Goal: Contribute content: Add original content to the website for others to see

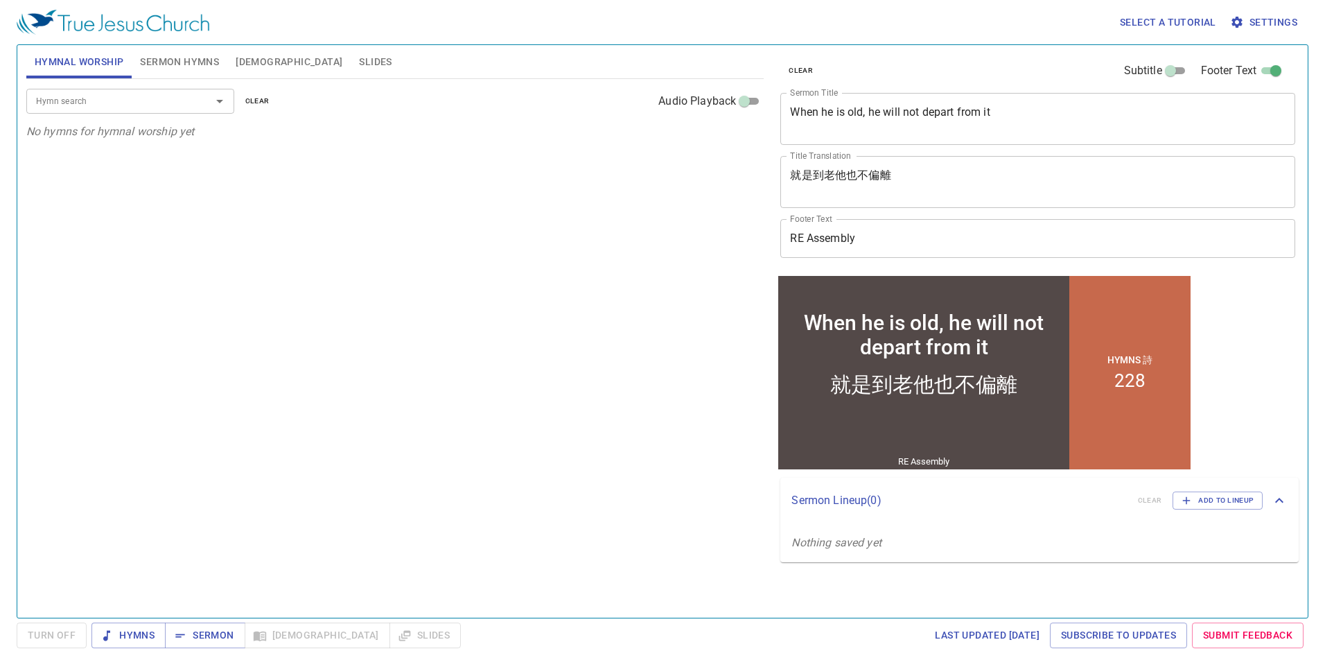
click at [901, 103] on div "When he is old, he will not depart from it x Sermon Title" at bounding box center [1038, 119] width 515 height 52
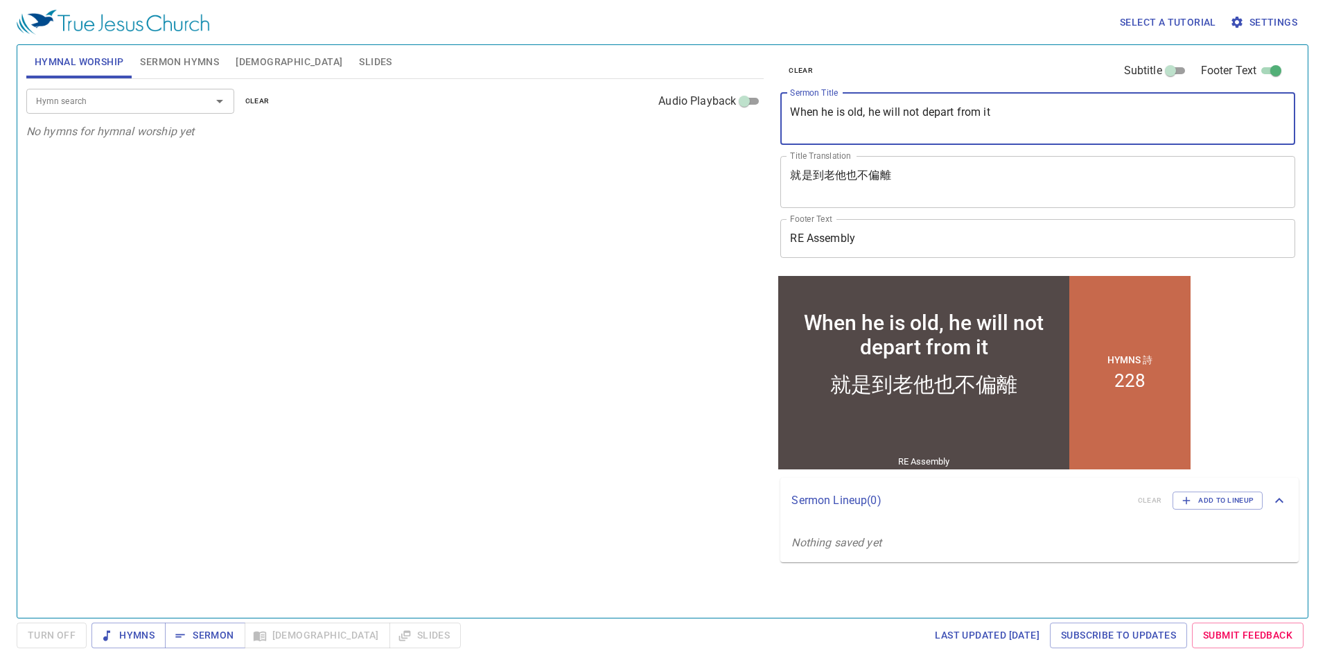
click at [901, 103] on div "When he is old, he will not depart from it x Sermon Title" at bounding box center [1038, 119] width 515 height 52
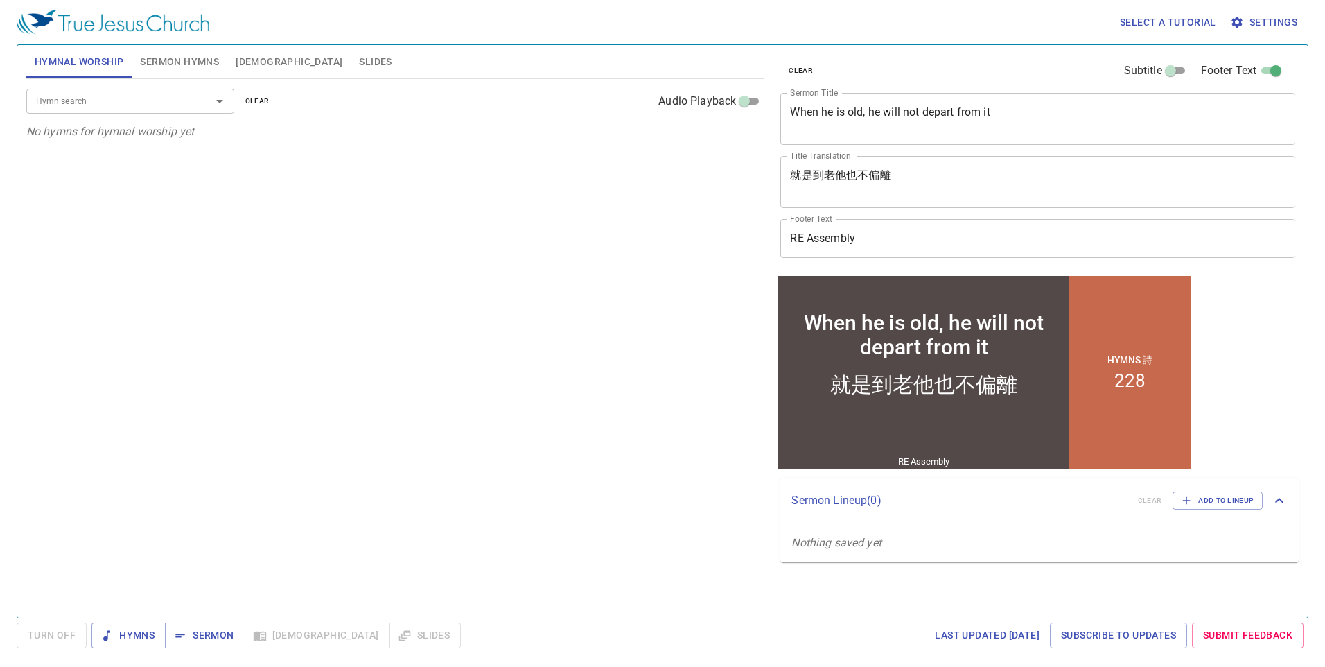
click at [901, 103] on div "When he is old, he will not depart from it x Sermon Title" at bounding box center [1038, 119] width 515 height 52
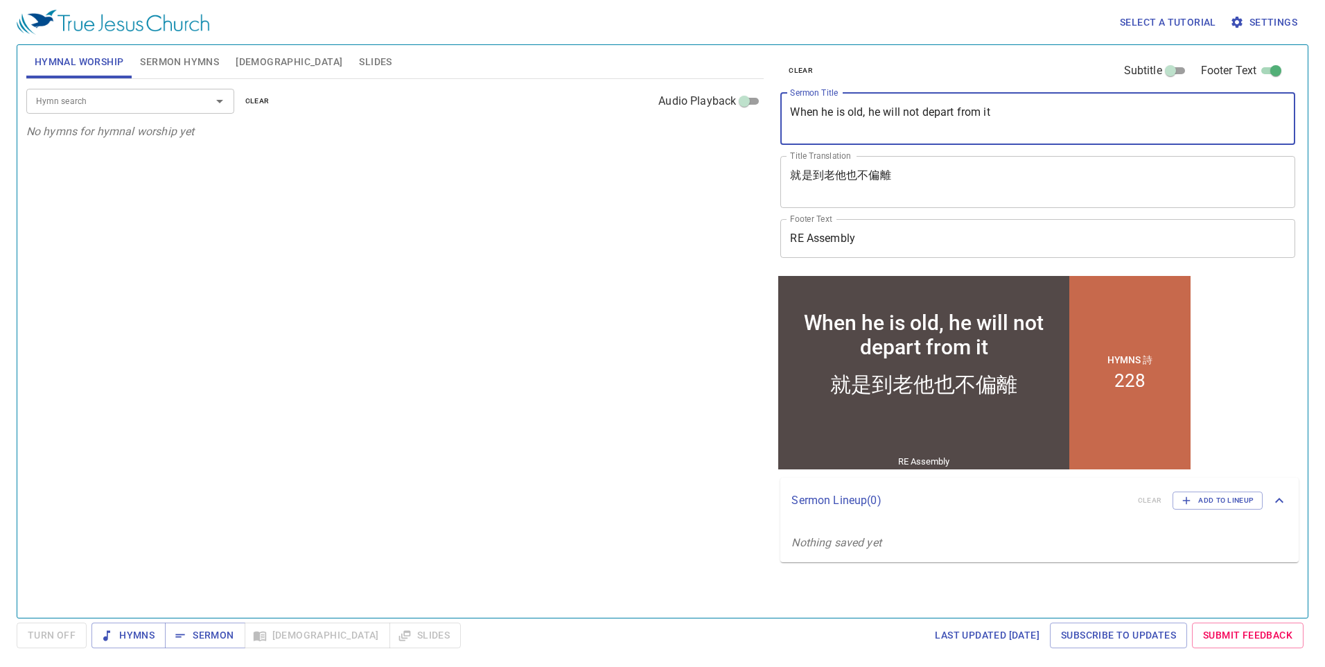
click at [901, 112] on textarea "When he is old, he will not depart from it" at bounding box center [1038, 118] width 496 height 26
paste textarea "The Lord is a man of war"
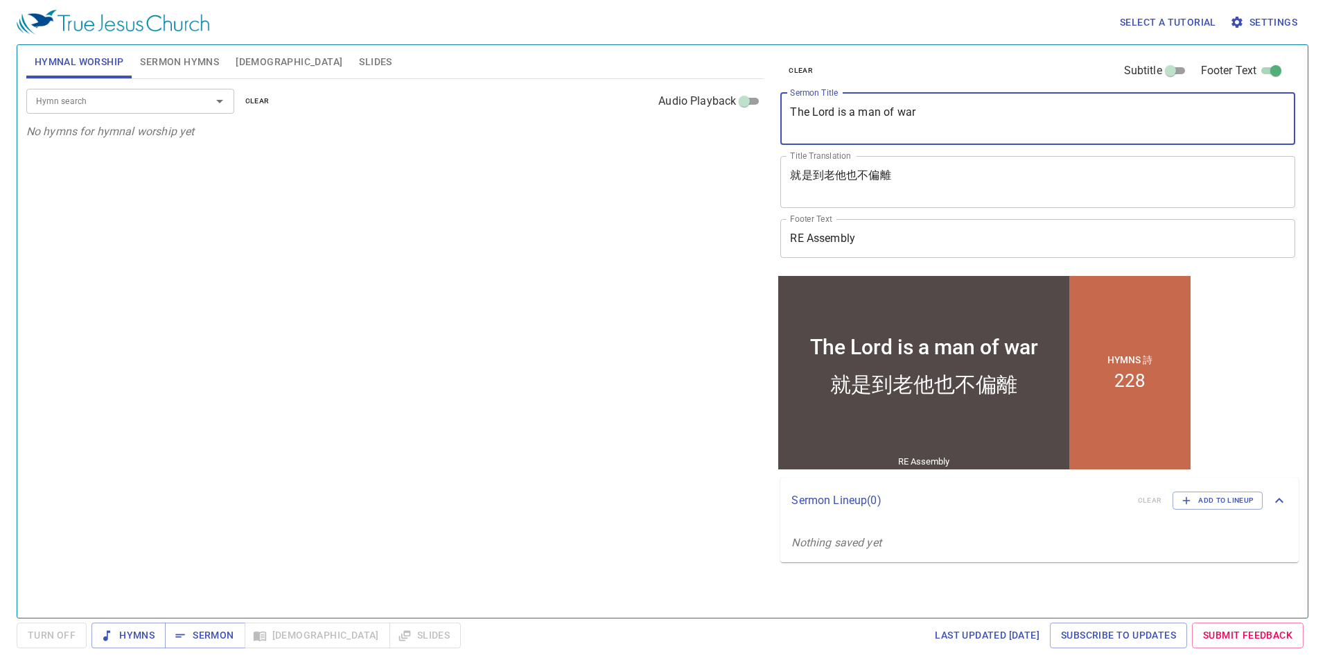
click at [867, 107] on textarea "The Lord is a man of war" at bounding box center [1038, 118] width 496 height 26
type textarea "The Lord is a Man of War"
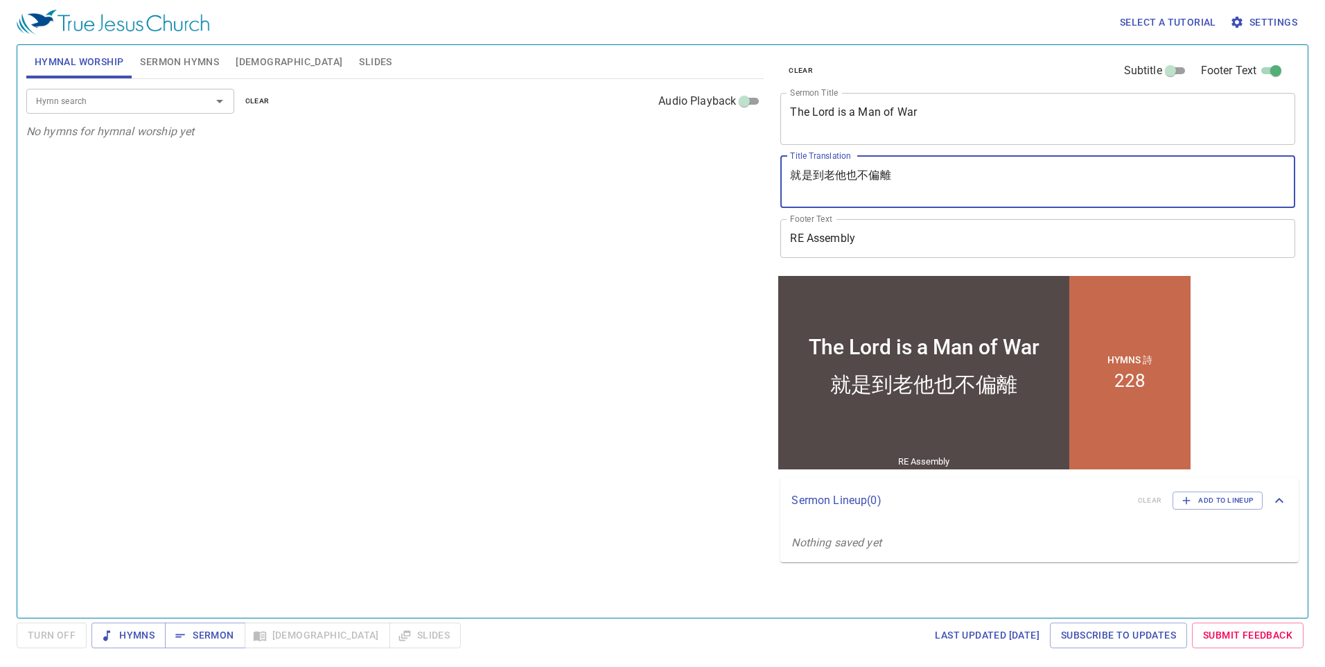
drag, startPoint x: 827, startPoint y: 103, endPoint x: 812, endPoint y: 169, distance: 68.3
click at [812, 169] on textarea "就是到老他也不偏離" at bounding box center [1038, 181] width 496 height 26
click at [620, 243] on div "Hymn search Hymn search clear Audio Playback No hymns for hymnal worship yet" at bounding box center [395, 342] width 738 height 527
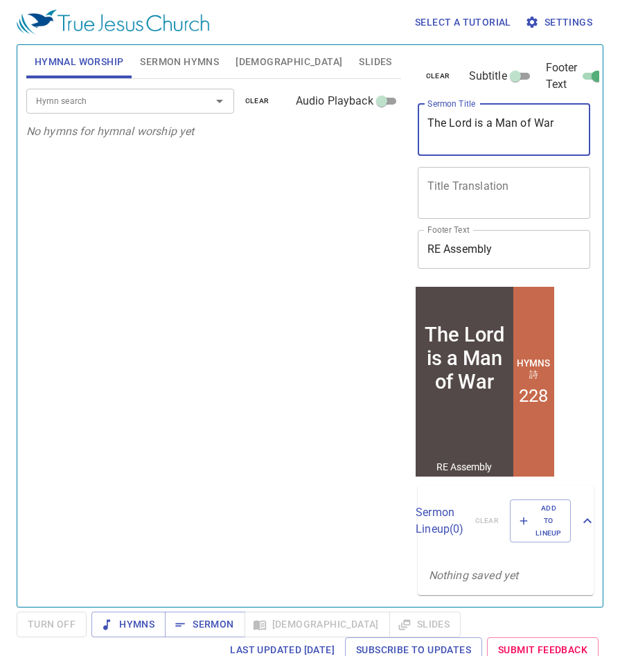
drag, startPoint x: 559, startPoint y: 130, endPoint x: 424, endPoint y: 119, distance: 136.3
click at [424, 119] on div "The Lord is a Man of War x Sermon Title" at bounding box center [504, 130] width 173 height 52
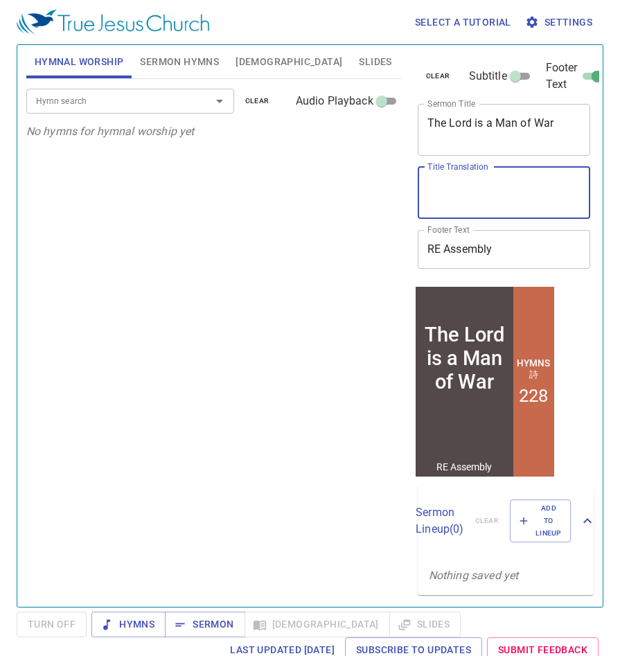
drag, startPoint x: 430, startPoint y: 186, endPoint x: 440, endPoint y: 188, distance: 9.1
click at [433, 187] on textarea "Title Translation" at bounding box center [505, 193] width 154 height 26
paste textarea "主"
paste textarea "是"
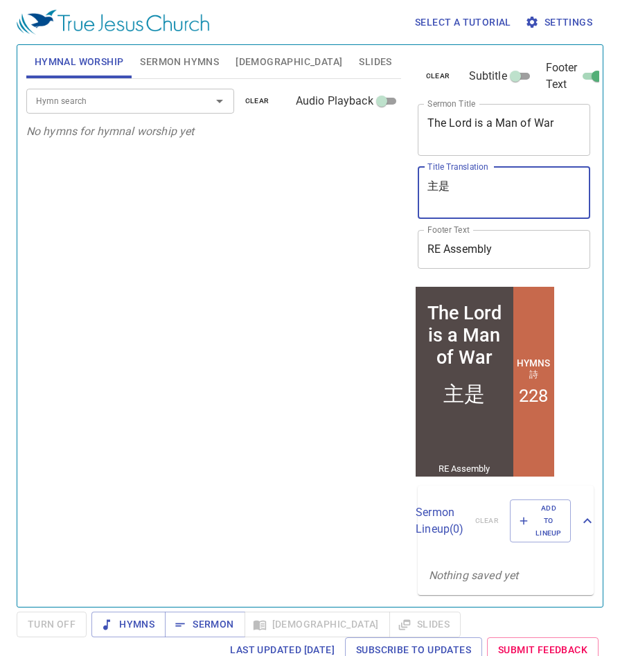
type textarea "主是"
click at [456, 183] on textarea "主是" at bounding box center [505, 193] width 154 height 26
paste textarea "是戰士"
drag, startPoint x: 494, startPoint y: 191, endPoint x: 419, endPoint y: 188, distance: 74.3
click at [419, 188] on div "主是是戰士 x Title Translation" at bounding box center [504, 193] width 173 height 52
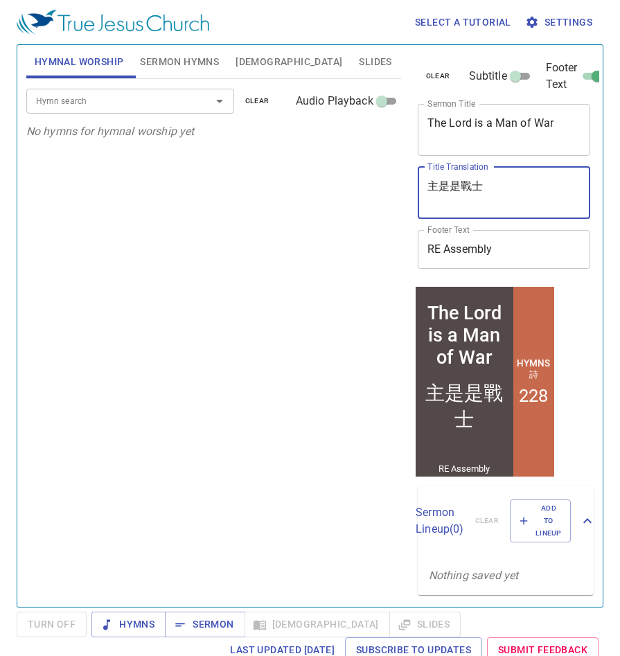
paste textarea "耶和"
type textarea "[DEMOGRAPHIC_DATA]是戰士"
click at [195, 52] on button "Sermon Hymns" at bounding box center [180, 61] width 96 height 33
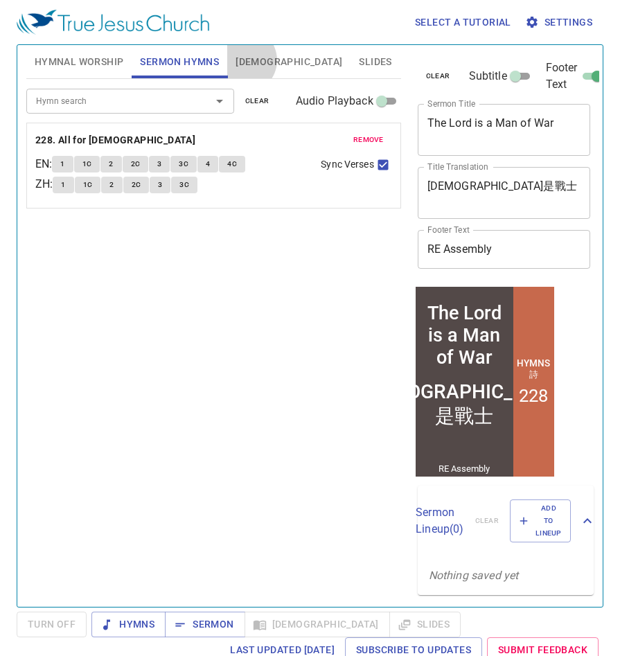
drag, startPoint x: 244, startPoint y: 60, endPoint x: 241, endPoint y: 80, distance: 20.4
click at [246, 60] on span "Bible" at bounding box center [289, 61] width 107 height 17
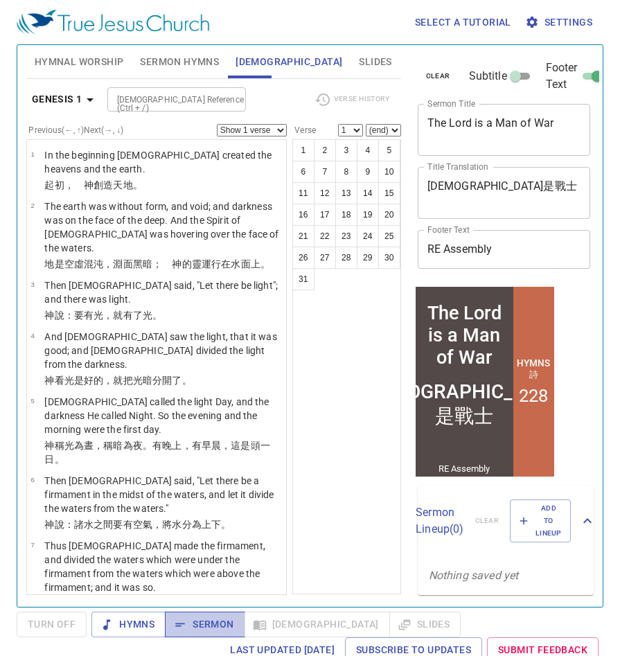
click at [211, 632] on span "Sermon" at bounding box center [205, 624] width 58 height 17
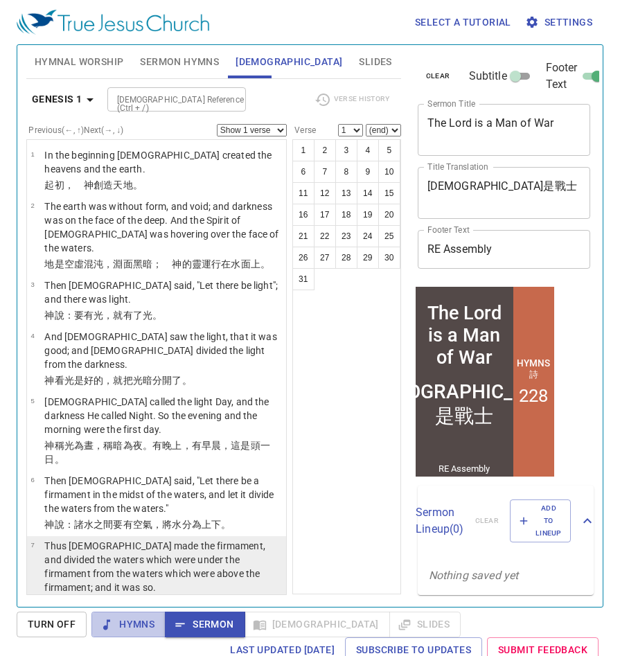
drag, startPoint x: 121, startPoint y: 620, endPoint x: 153, endPoint y: 589, distance: 45.6
click at [122, 621] on span "Hymns" at bounding box center [129, 624] width 52 height 17
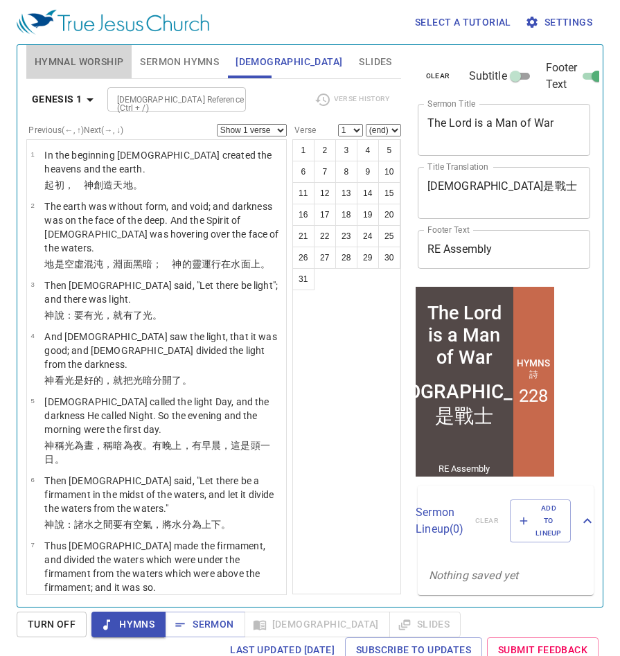
click at [85, 58] on span "Hymnal Worship" at bounding box center [79, 61] width 89 height 17
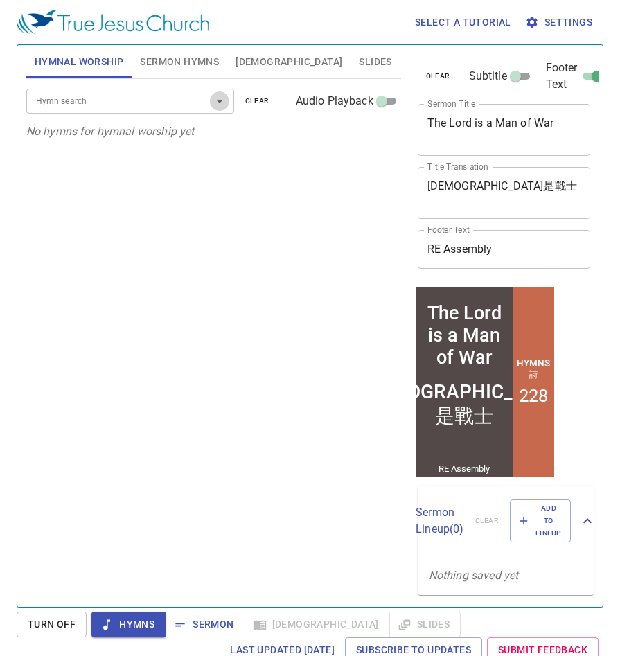
click at [225, 101] on icon "Open" at bounding box center [219, 101] width 17 height 17
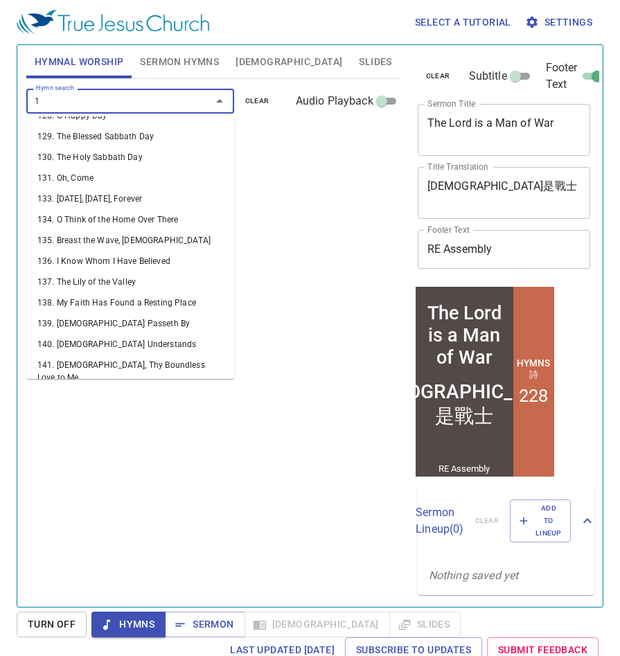
scroll to position [8, 0]
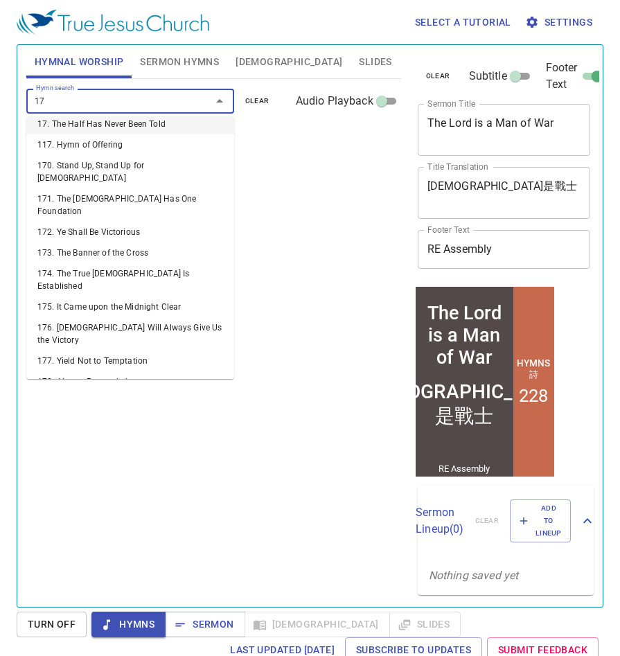
type input "176"
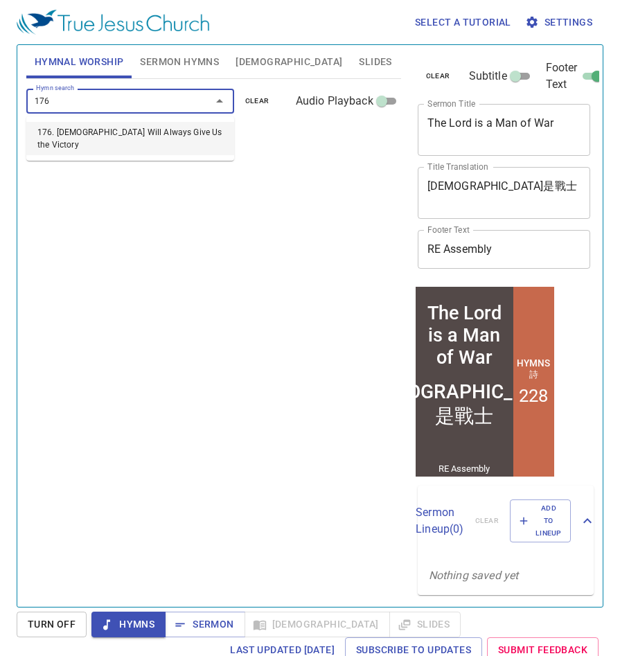
scroll to position [0, 0]
click at [105, 128] on li "176. God Will Always Give Us the Victory" at bounding box center [130, 138] width 208 height 33
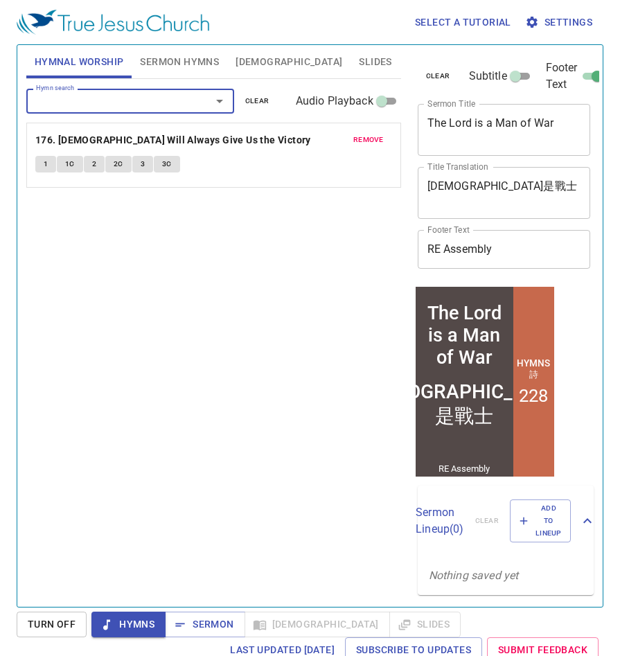
click at [67, 622] on span "Turn Off" at bounding box center [52, 624] width 48 height 17
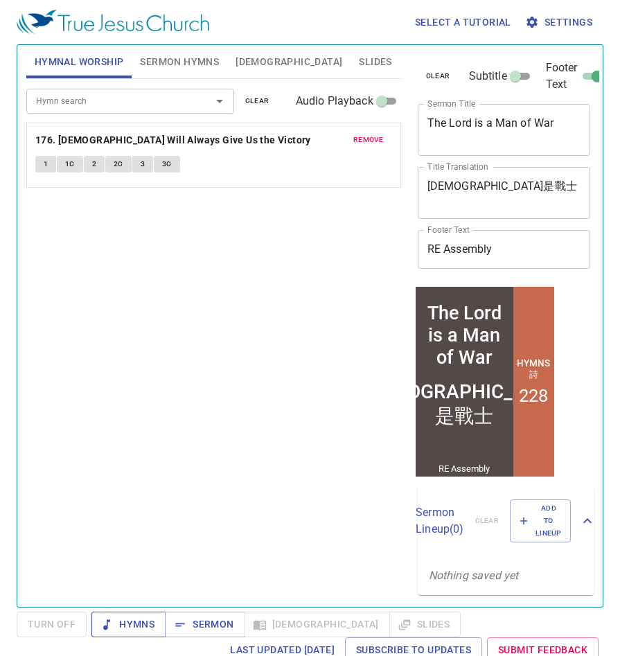
click at [119, 628] on span "Hymns" at bounding box center [129, 624] width 52 height 17
click at [198, 62] on span "Sermon Hymns" at bounding box center [179, 61] width 79 height 17
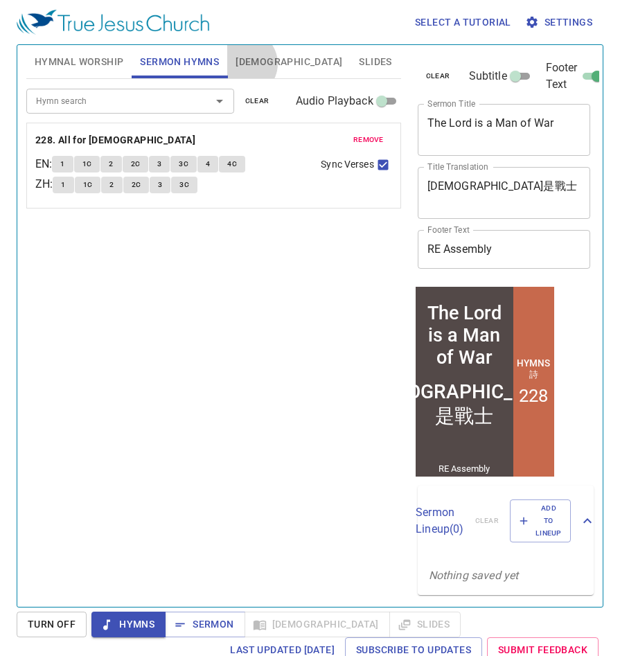
click at [243, 64] on span "Bible" at bounding box center [289, 61] width 107 height 17
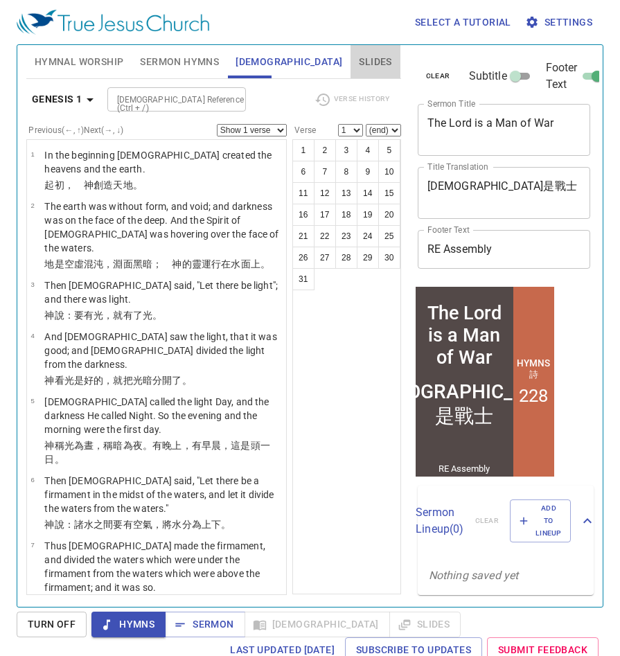
click at [359, 63] on span "Slides" at bounding box center [375, 61] width 33 height 17
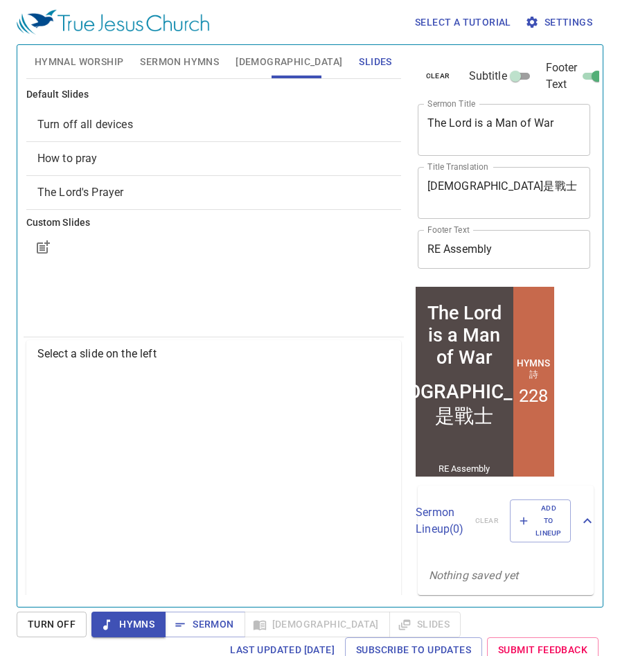
drag, startPoint x: 254, startPoint y: 64, endPoint x: 265, endPoint y: 71, distance: 13.1
click at [256, 64] on span "Bible" at bounding box center [289, 61] width 107 height 17
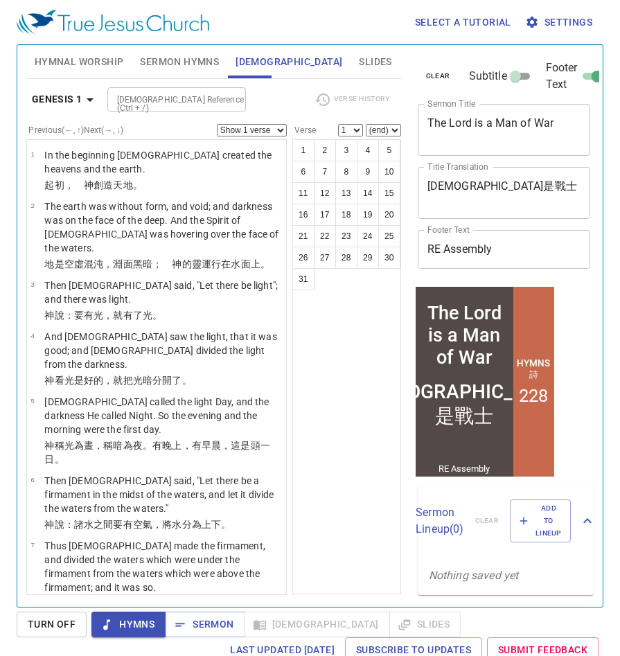
scroll to position [17, 0]
click at [0, 0] on span "Sermon" at bounding box center [0, 0] width 0 height 0
click at [137, 629] on span "Hymns" at bounding box center [129, 624] width 52 height 17
drag, startPoint x: 66, startPoint y: 623, endPoint x: 76, endPoint y: 624, distance: 9.7
click at [67, 623] on span "Turn Off" at bounding box center [52, 624] width 48 height 17
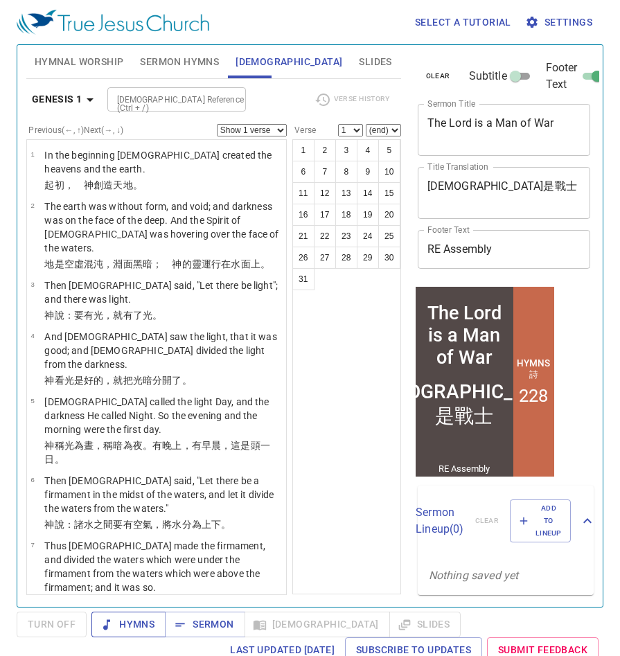
click at [123, 623] on span "Hymns" at bounding box center [129, 624] width 52 height 17
click at [0, 0] on icon "button" at bounding box center [0, 0] width 0 height 0
click at [49, 629] on span "Turn Off" at bounding box center [52, 624] width 48 height 17
click at [0, 0] on span "Sermon" at bounding box center [0, 0] width 0 height 0
click at [584, 87] on div "clear Subtitle Footer Text Sermon Title The Lord is a Man of War x Sermon Title…" at bounding box center [503, 321] width 193 height 562
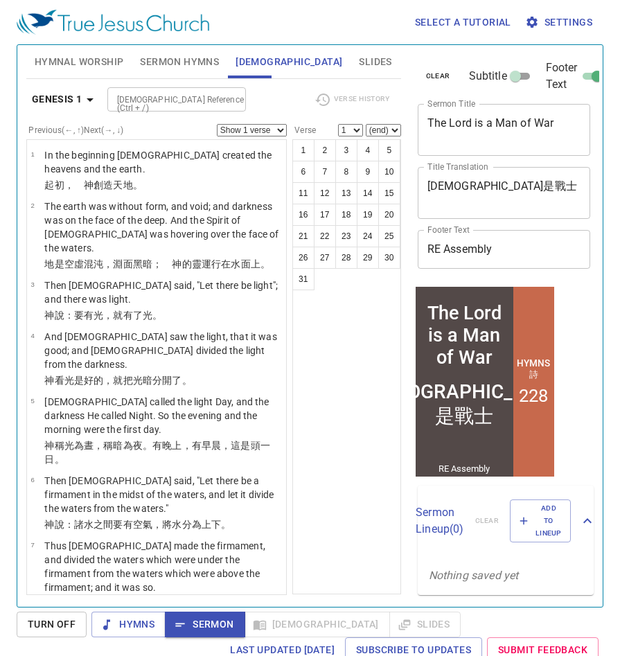
drag, startPoint x: 203, startPoint y: 68, endPoint x: 241, endPoint y: 67, distance: 37.5
click at [203, 67] on span "Sermon Hymns" at bounding box center [179, 61] width 79 height 17
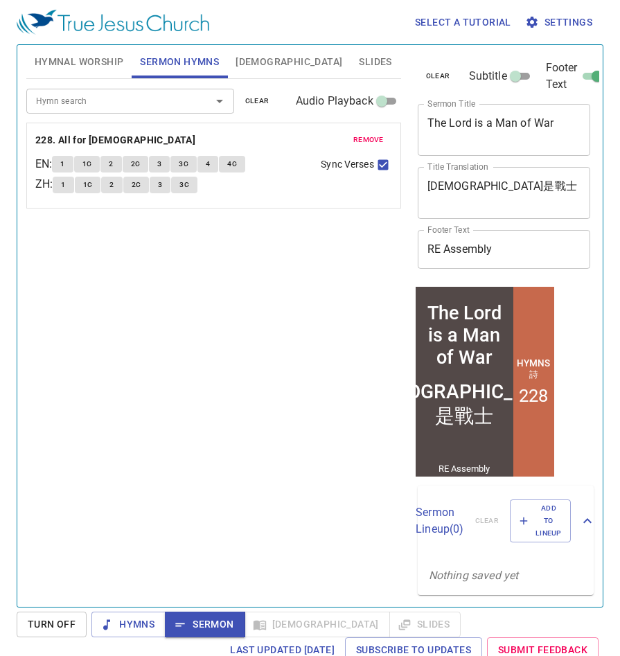
click at [256, 62] on span "Bible" at bounding box center [289, 61] width 107 height 17
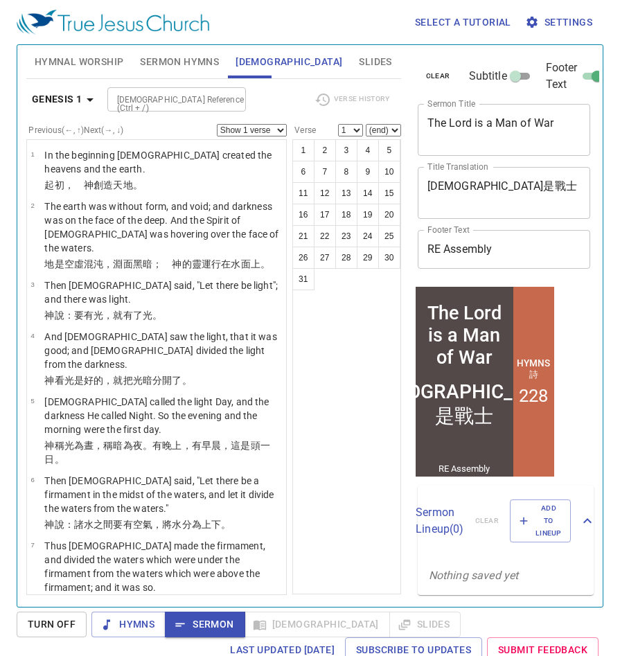
click at [112, 63] on span "Hymnal Worship" at bounding box center [79, 61] width 89 height 17
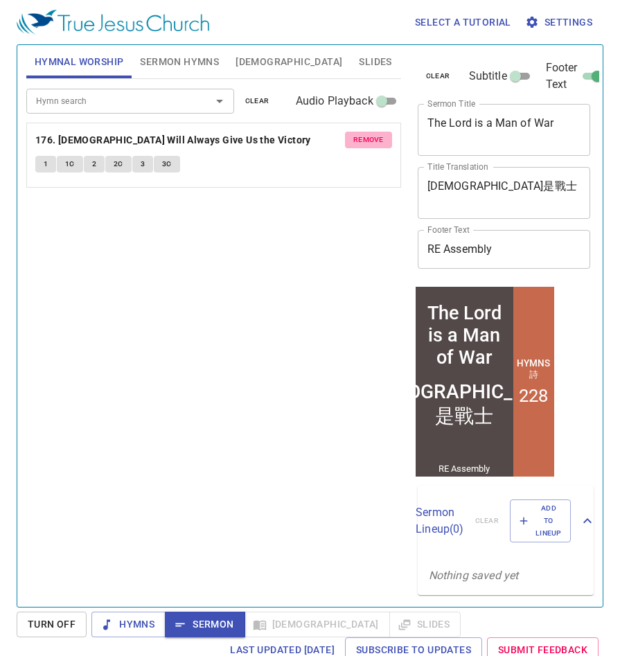
click at [366, 141] on span "remove" at bounding box center [369, 140] width 31 height 12
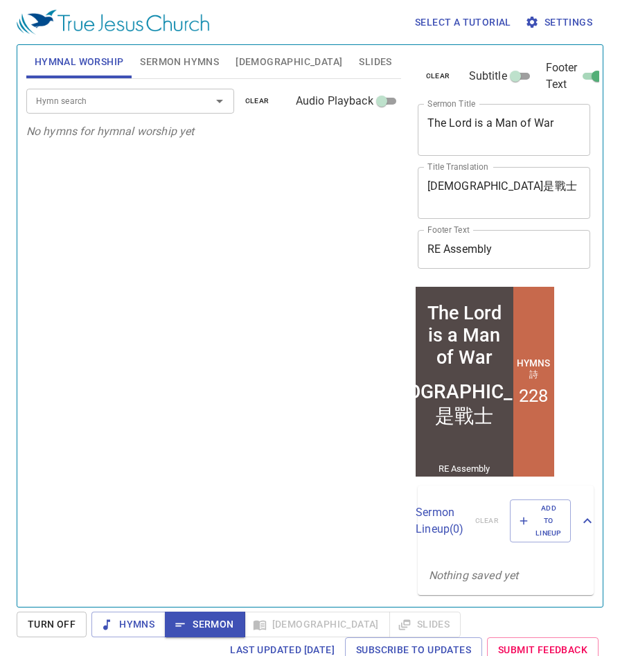
click at [524, 394] on li "228" at bounding box center [533, 395] width 29 height 21
click at [208, 60] on span "Sermon Hymns" at bounding box center [179, 61] width 79 height 17
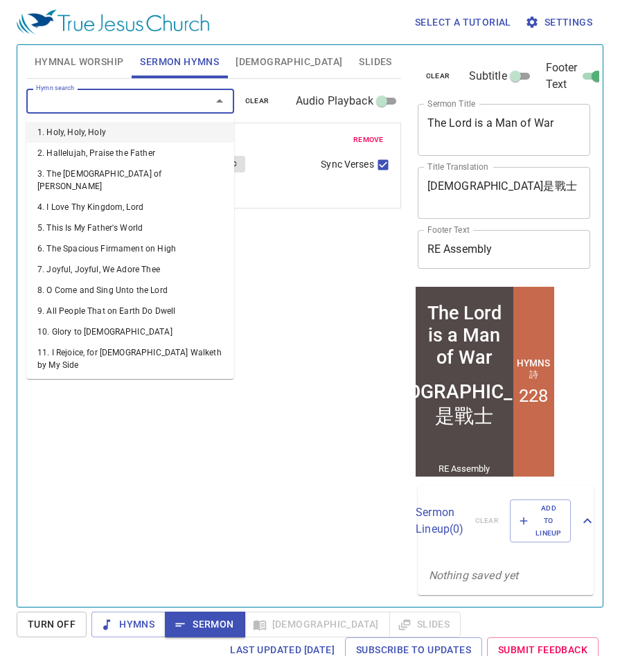
click at [114, 100] on input "Hymn search" at bounding box center [110, 101] width 159 height 16
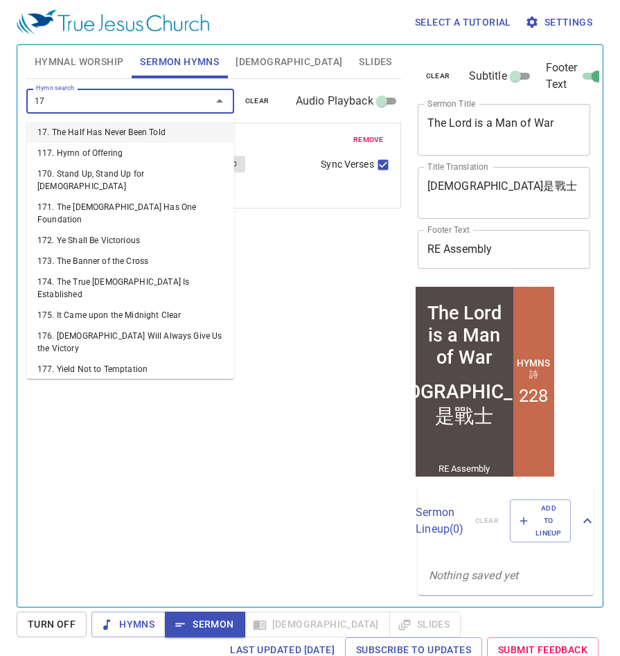
type input "176"
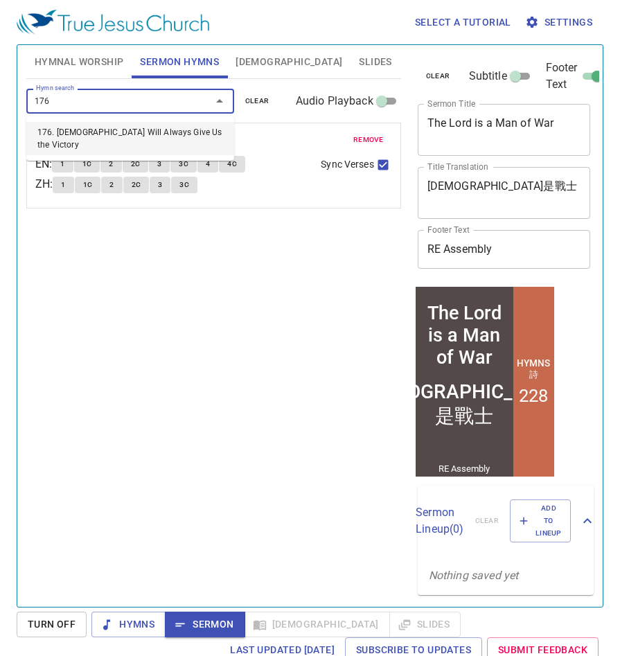
click at [0, 0] on li "176. God Will Always Give Us the Victory" at bounding box center [0, 0] width 0 height 0
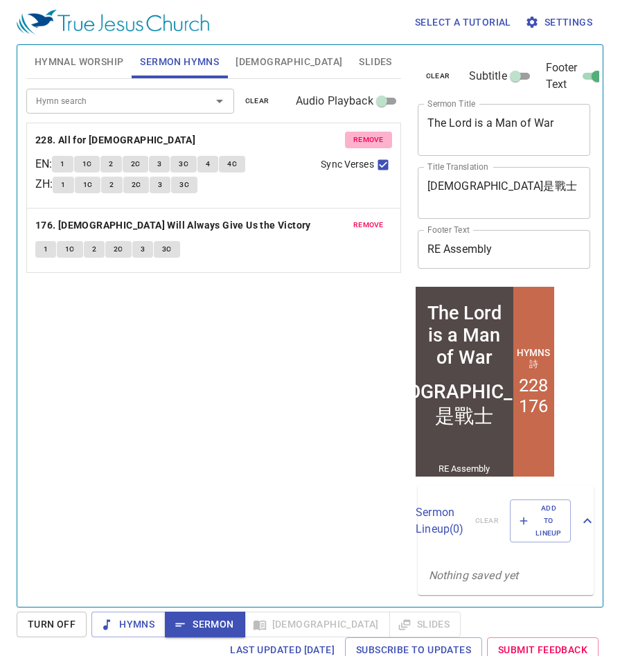
click at [366, 140] on span "remove" at bounding box center [369, 140] width 31 height 12
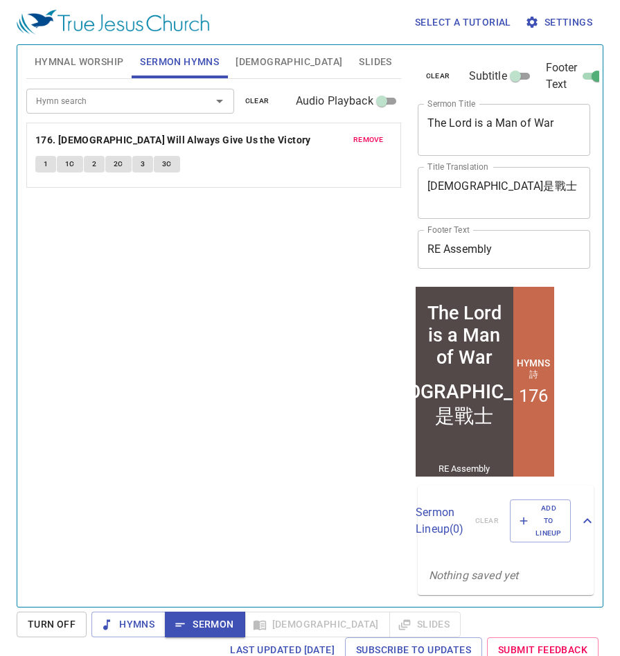
click at [321, 335] on div "Hymn search Hymn search clear Audio Playback remove 176. God Will Always Give U…" at bounding box center [213, 337] width 375 height 516
click at [66, 629] on span "Turn Off" at bounding box center [52, 624] width 48 height 17
click at [0, 0] on span "Sermon" at bounding box center [0, 0] width 0 height 0
click at [243, 66] on span "Bible" at bounding box center [289, 61] width 107 height 17
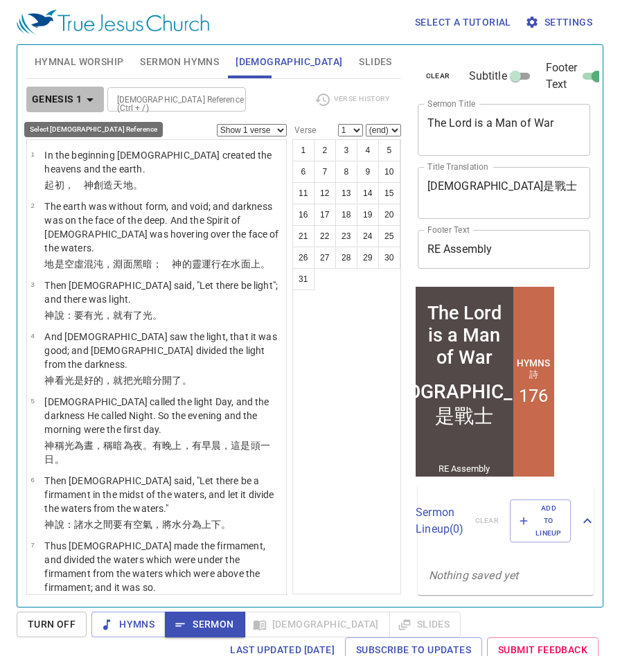
click at [82, 102] on icon "button" at bounding box center [90, 100] width 17 height 17
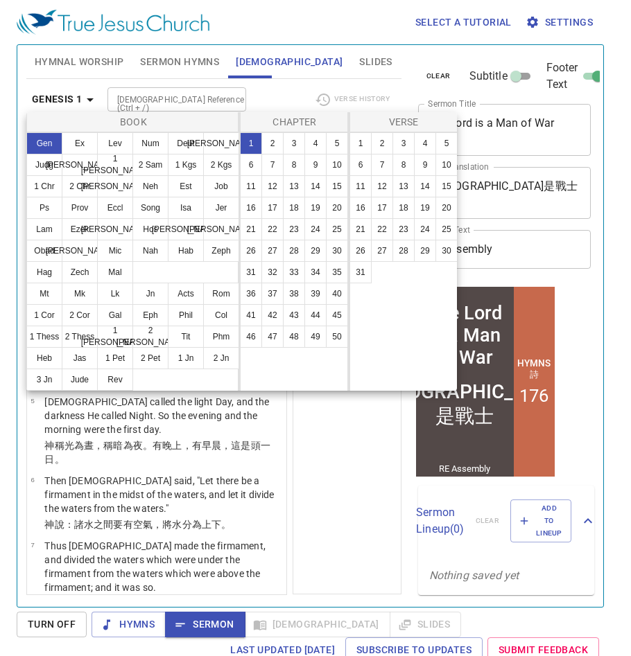
click at [0, 0] on div at bounding box center [0, 0] width 0 height 0
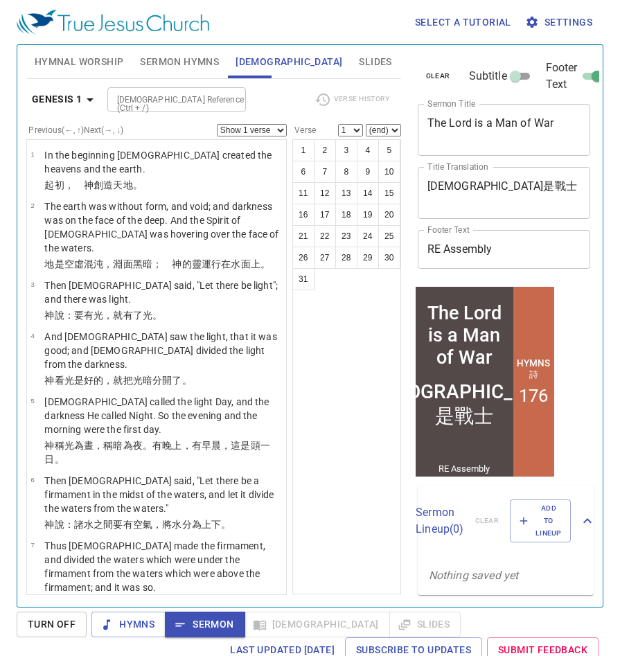
click at [193, 103] on input "Bible Reference (Ctrl + /)" at bounding box center [165, 100] width 107 height 16
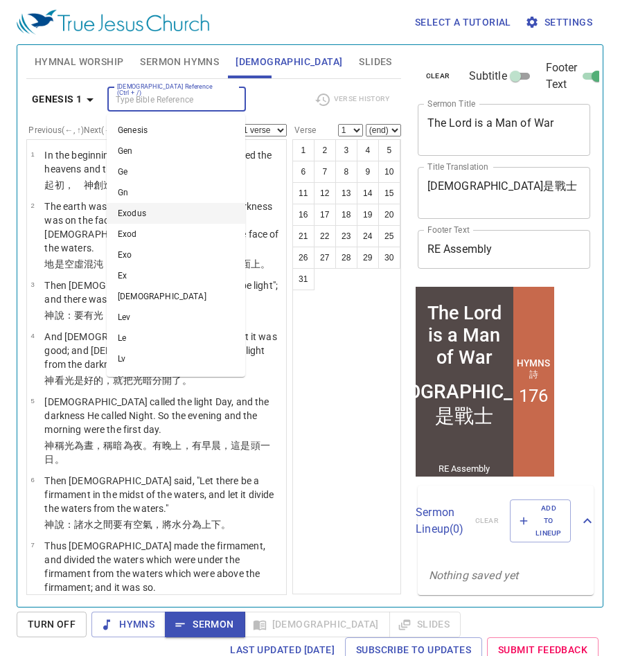
click at [158, 215] on li "Exodus" at bounding box center [176, 213] width 139 height 21
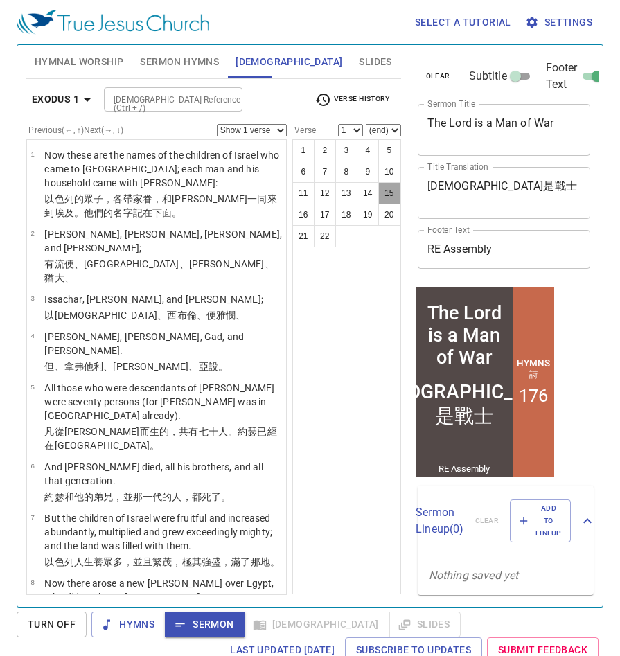
click at [395, 196] on button "15" at bounding box center [389, 193] width 22 height 22
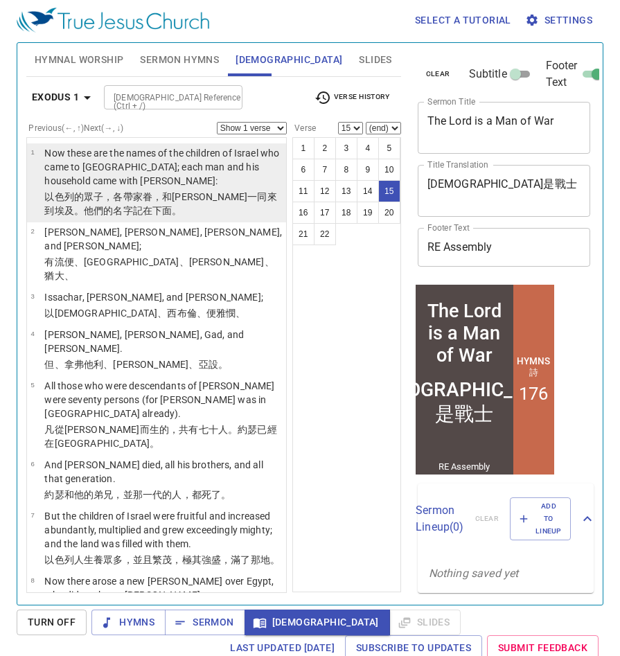
scroll to position [0, 0]
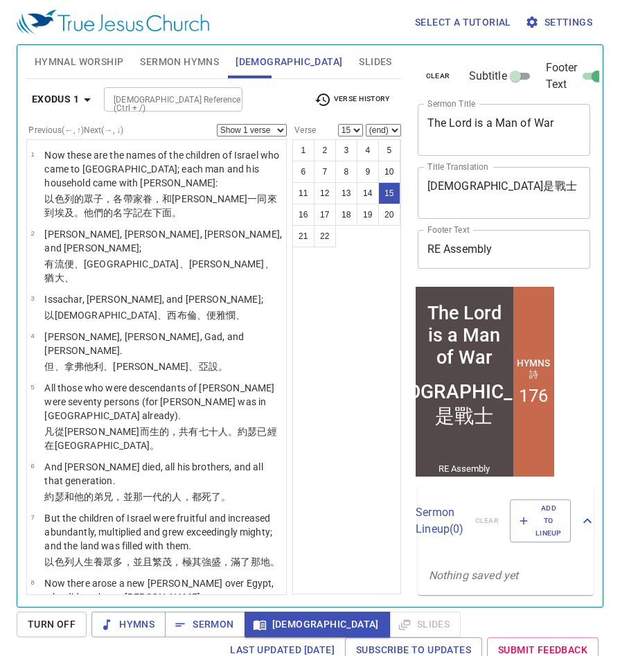
click at [268, 132] on select "Show 1 verse Show 2 verses Show 3 verses Show 4 verses Show 5 verses" at bounding box center [252, 130] width 70 height 12
click at [379, 322] on div "1 2 3 4 5 6 7 8 9 10 11 12 13 14 15 16 17 18 19 20 21 22" at bounding box center [347, 366] width 109 height 455
click at [232, 103] on div at bounding box center [227, 99] width 18 height 19
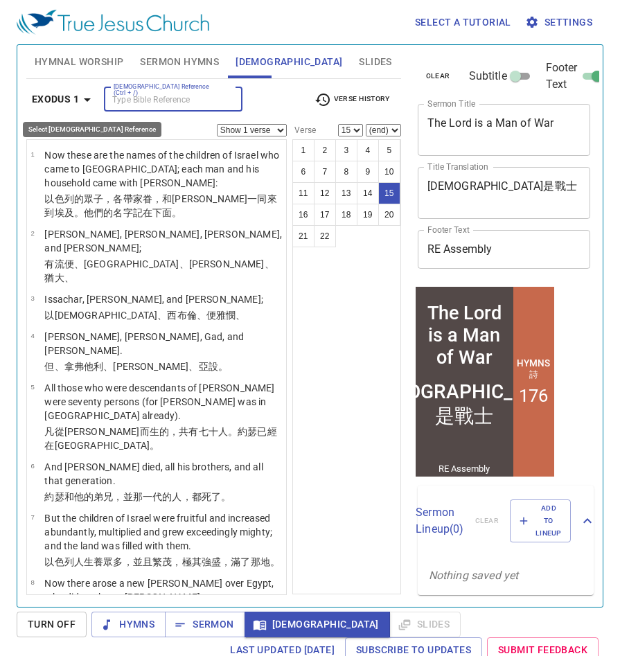
click at [84, 109] on button "Exodus 1" at bounding box center [63, 100] width 75 height 26
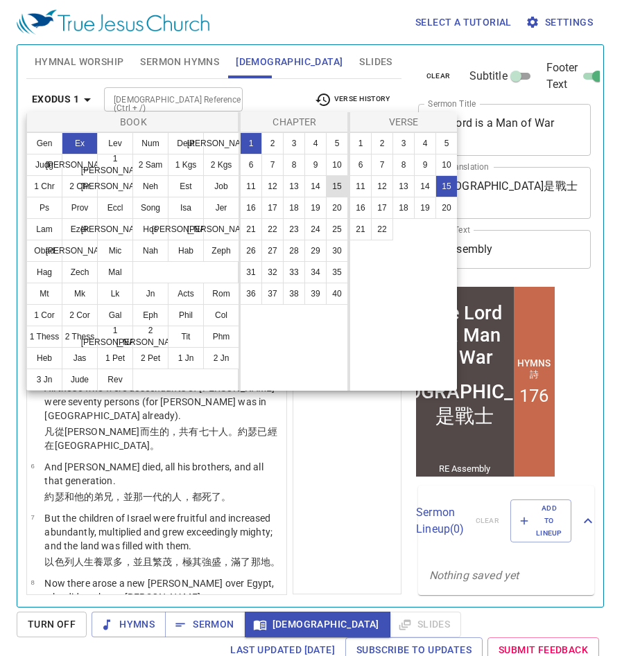
click at [343, 184] on button "15" at bounding box center [337, 186] width 22 height 22
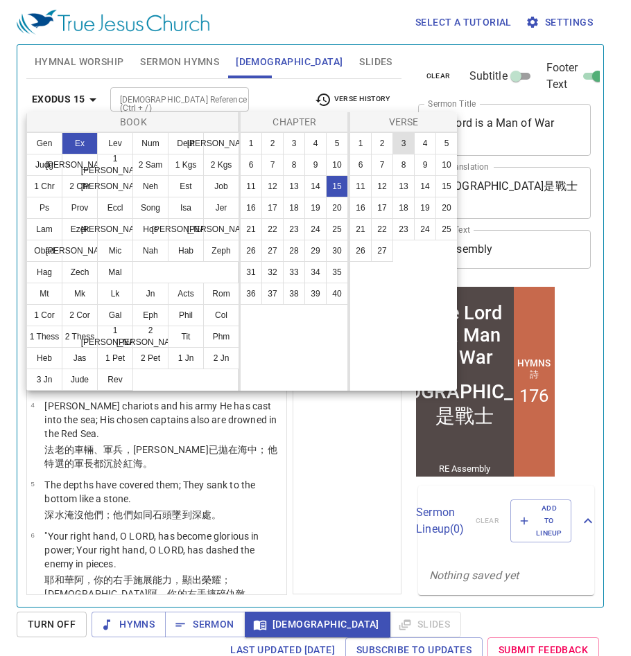
click at [401, 142] on button "3" at bounding box center [403, 143] width 22 height 22
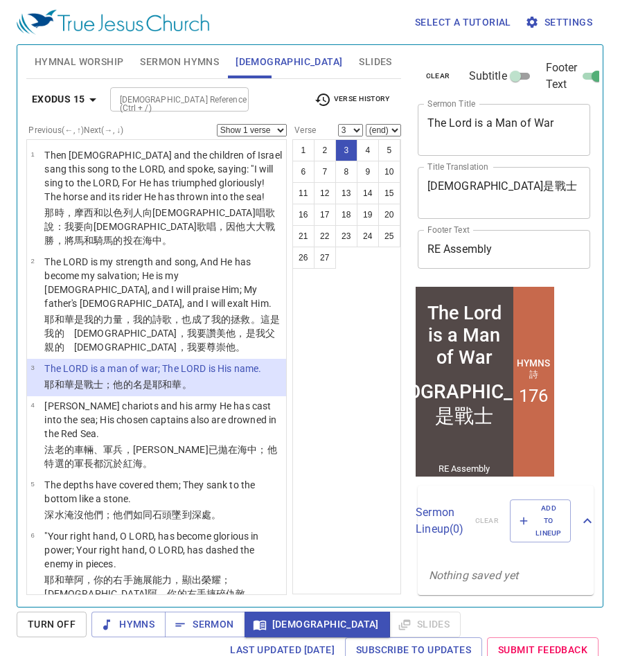
click at [355, 317] on div "1 2 3 4 5 6 7 8 9 10 11 12 13 14 15 16 17 18 19 20 21 22 23 24 25 26 27" at bounding box center [347, 366] width 109 height 455
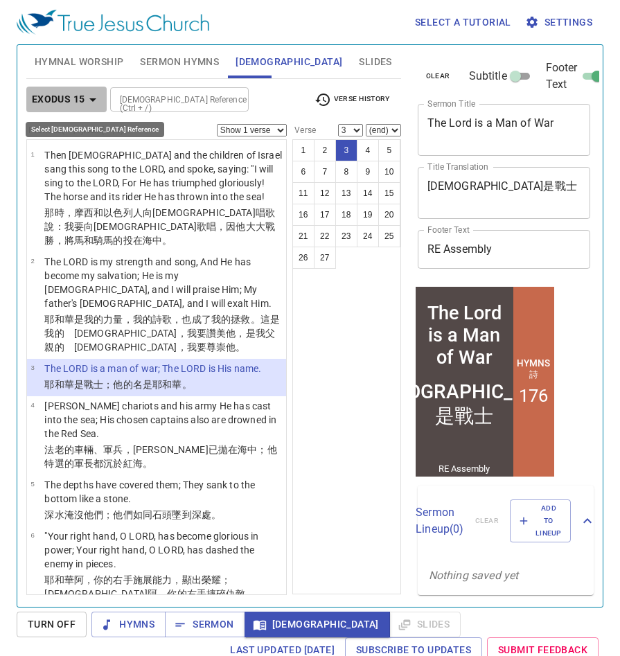
click at [73, 95] on span "Exodus 15" at bounding box center [67, 99] width 70 height 17
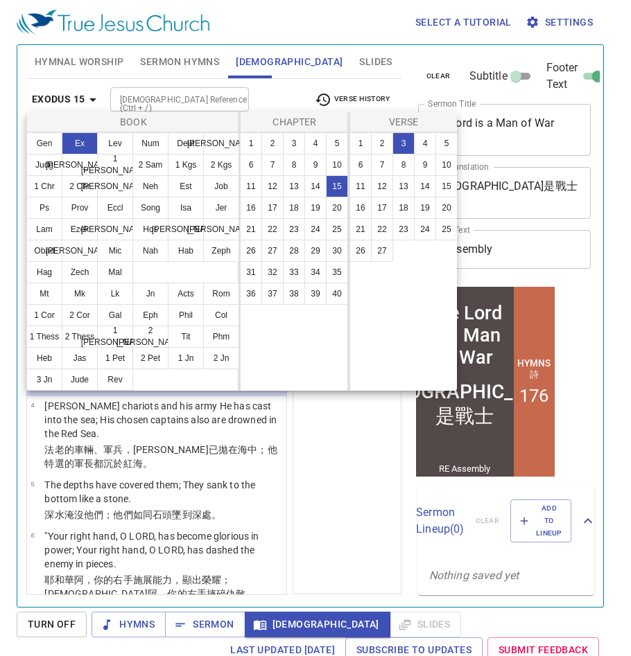
click at [349, 439] on div at bounding box center [315, 328] width 631 height 656
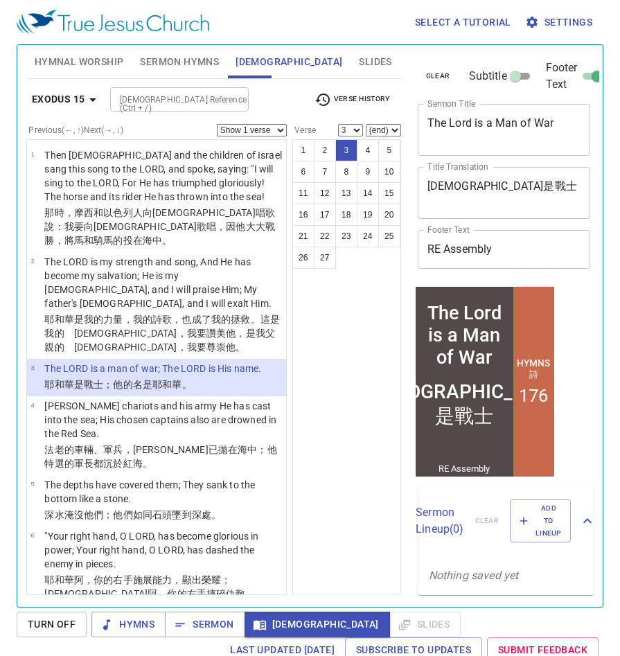
click at [353, 349] on div "1 2 3 4 5 6 7 8 9 10 11 12 13 14 15 16 17 18 19 20 21 22 23 24 25 26 27" at bounding box center [347, 366] width 109 height 455
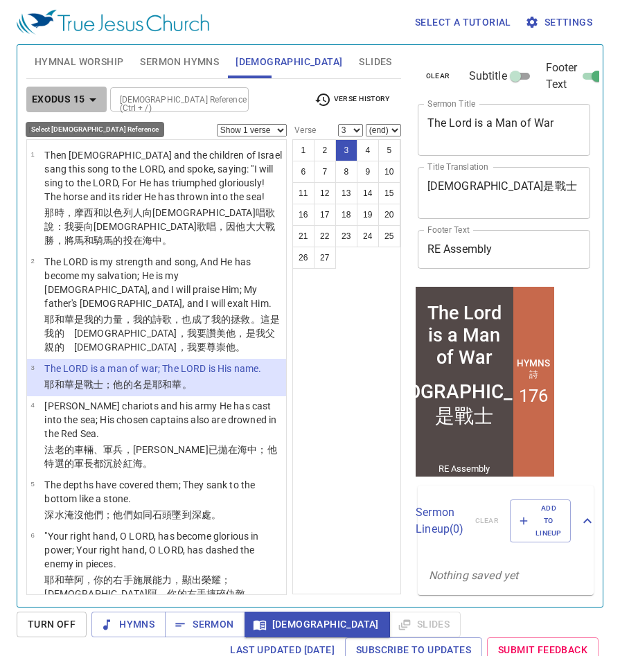
click at [88, 101] on icon "button" at bounding box center [93, 100] width 17 height 17
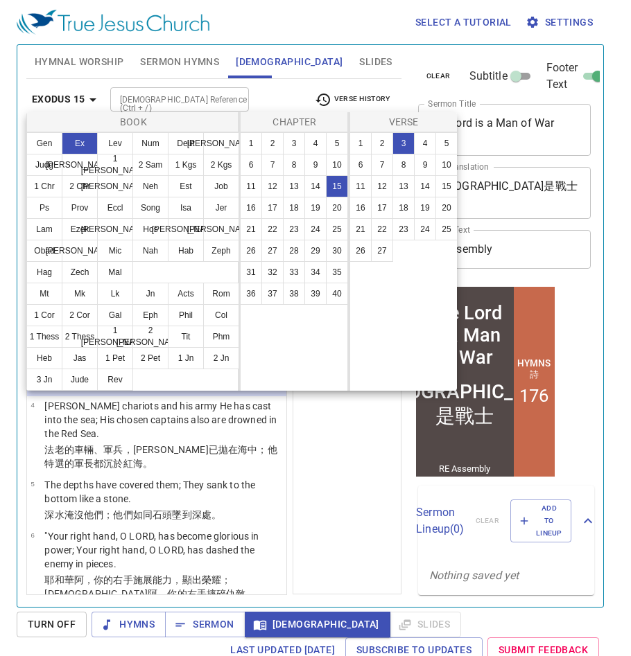
click at [336, 433] on div at bounding box center [315, 328] width 631 height 656
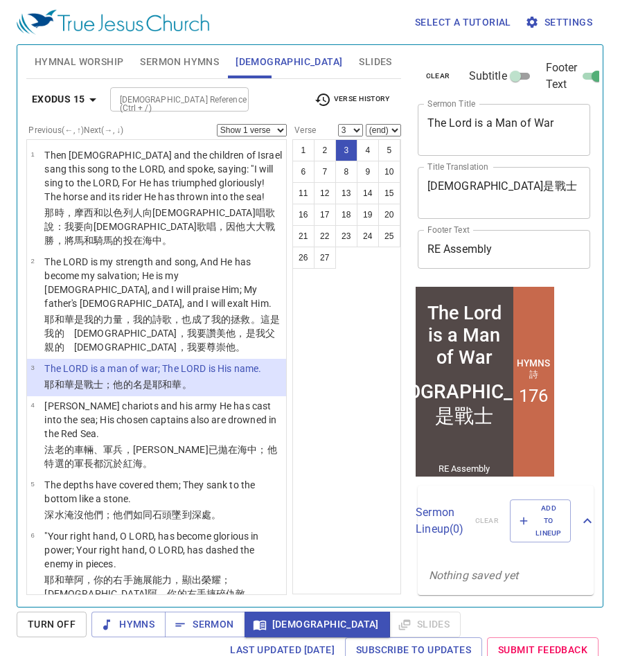
click at [256, 129] on select "Show 1 verse Show 2 verses Show 3 verses Show 4 verses Show 5 verses" at bounding box center [252, 130] width 70 height 12
click at [356, 339] on div "1 2 3 4 5 6 7 8 9 10 11 12 13 14 15 16 17 18 19 20 21 22 23 24 25 26 27" at bounding box center [347, 366] width 109 height 455
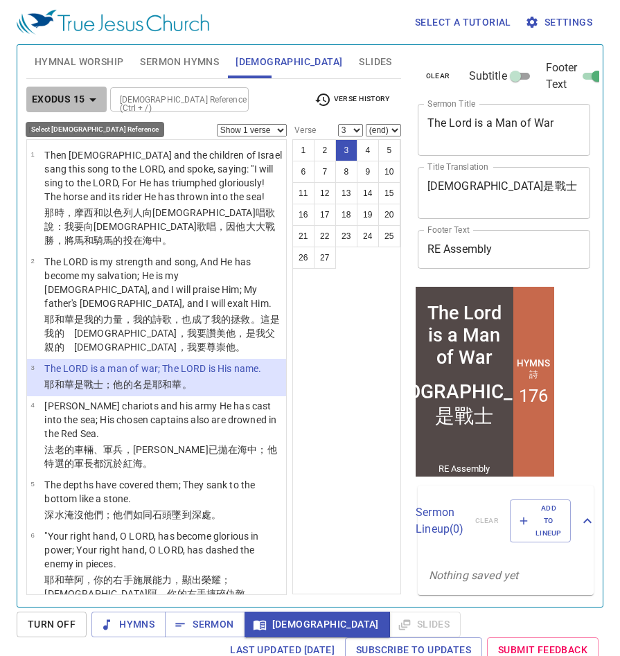
click at [81, 102] on b "Exodus 15" at bounding box center [58, 99] width 53 height 17
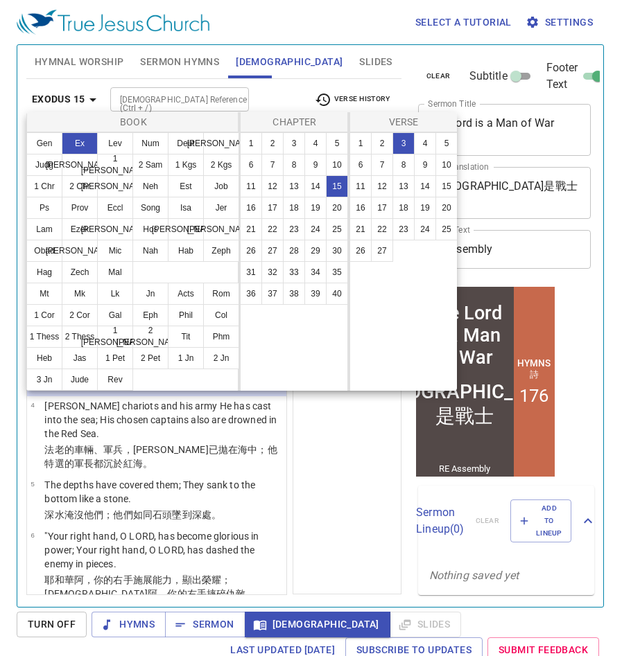
click at [342, 451] on div at bounding box center [315, 328] width 631 height 656
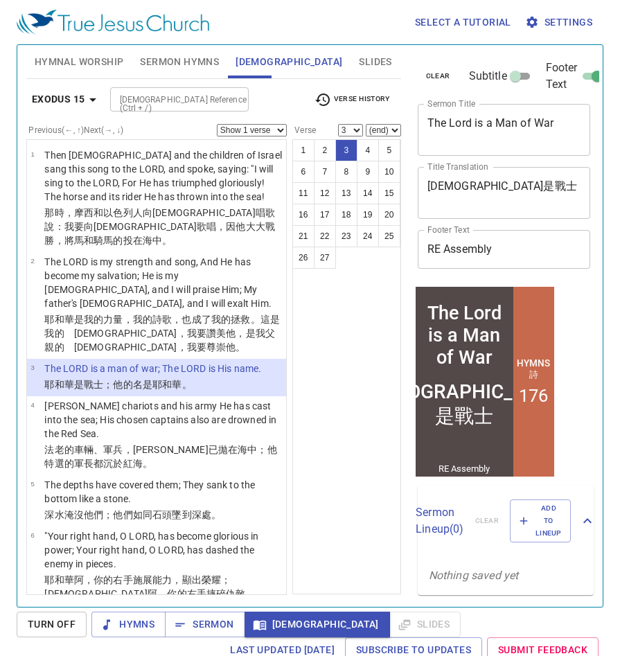
click at [147, 103] on input "Bible Reference (Ctrl + /)" at bounding box center [167, 100] width 107 height 16
click at [342, 329] on div "1 2 3 4 5 6 7 8 9 10 11 12 13 14 15 16 17 18 19 20 21 22 23 24 25 26 27" at bounding box center [347, 366] width 109 height 455
click at [0, 0] on span "Sermon" at bounding box center [0, 0] width 0 height 0
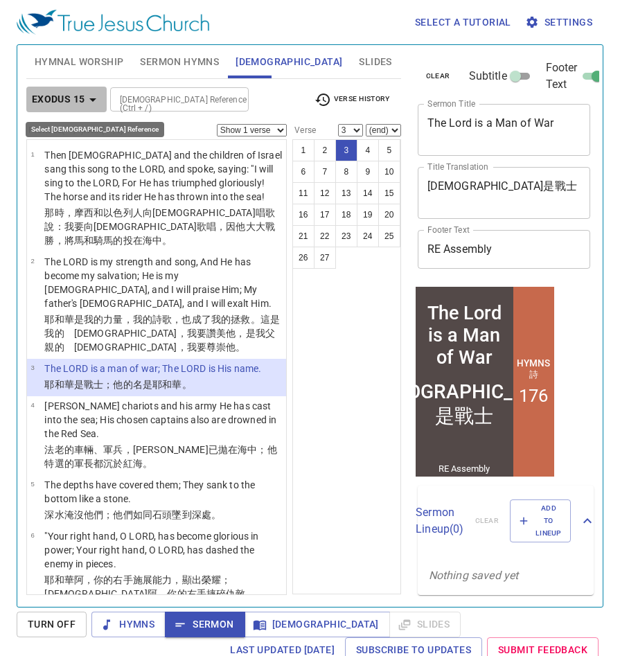
click at [89, 101] on icon "button" at bounding box center [93, 100] width 17 height 17
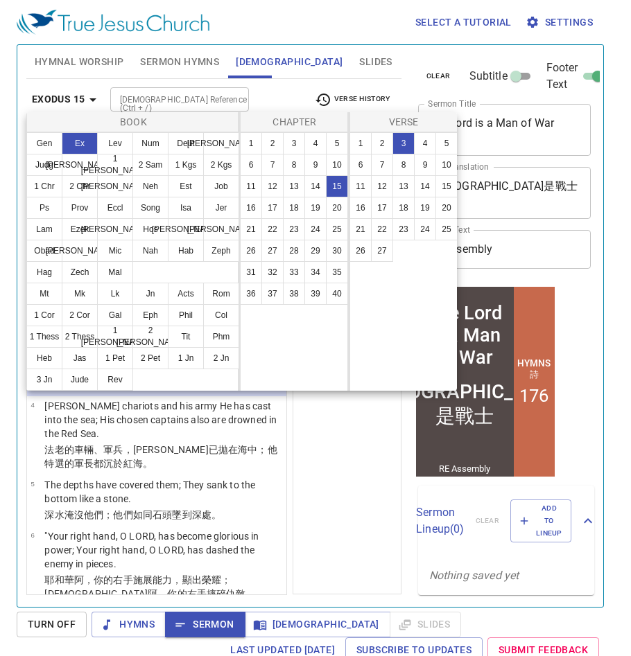
click at [342, 422] on div at bounding box center [315, 328] width 631 height 656
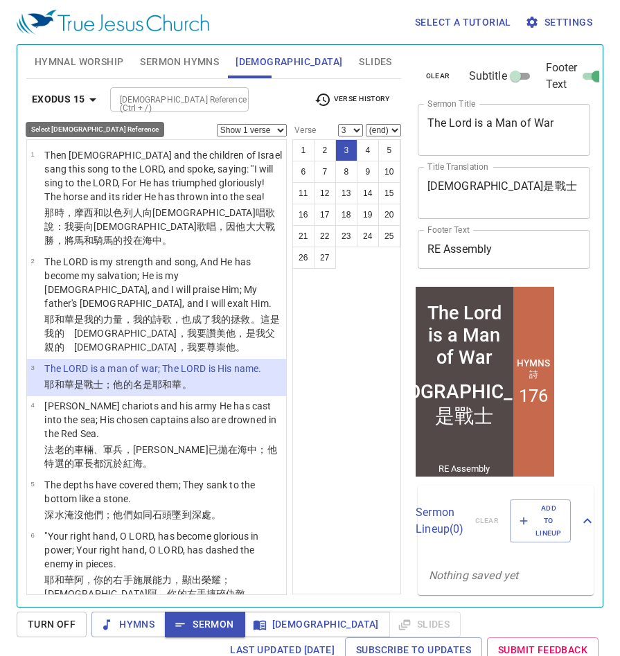
click at [86, 95] on icon "button" at bounding box center [93, 100] width 17 height 17
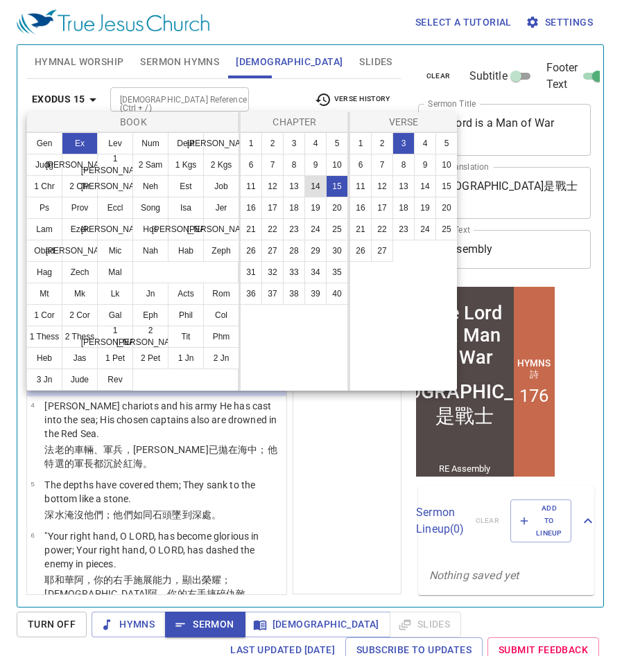
click at [322, 186] on button "14" at bounding box center [315, 186] width 22 height 22
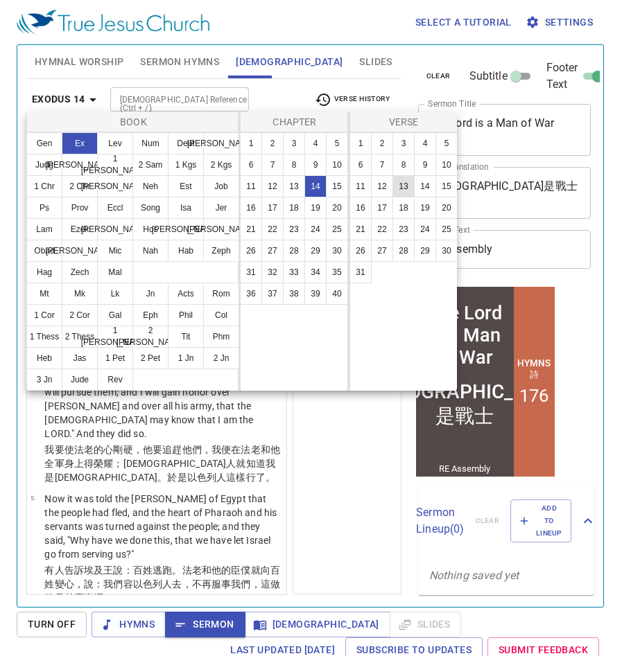
click at [406, 188] on button "13" at bounding box center [403, 186] width 22 height 22
select select "13"
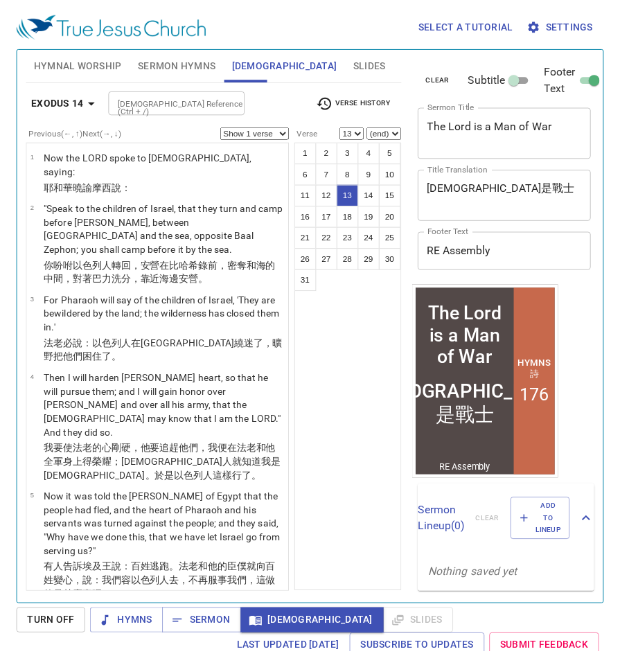
scroll to position [898, 0]
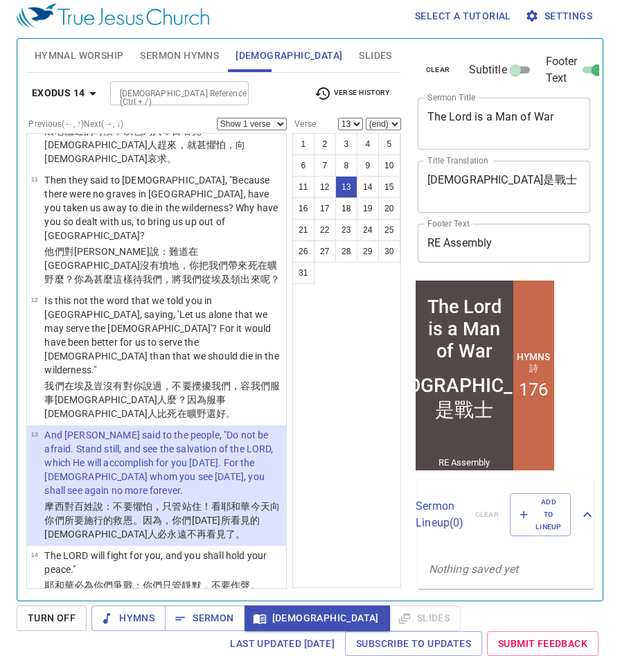
click at [331, 543] on div "1 2 3 4 5 6 7 8 9 10 11 12 13 14 15 16 17 18 19 20 21 22 23 24 25 26 27 28 29 3…" at bounding box center [347, 360] width 109 height 455
click at [0, 0] on span "Sermon" at bounding box center [0, 0] width 0 height 0
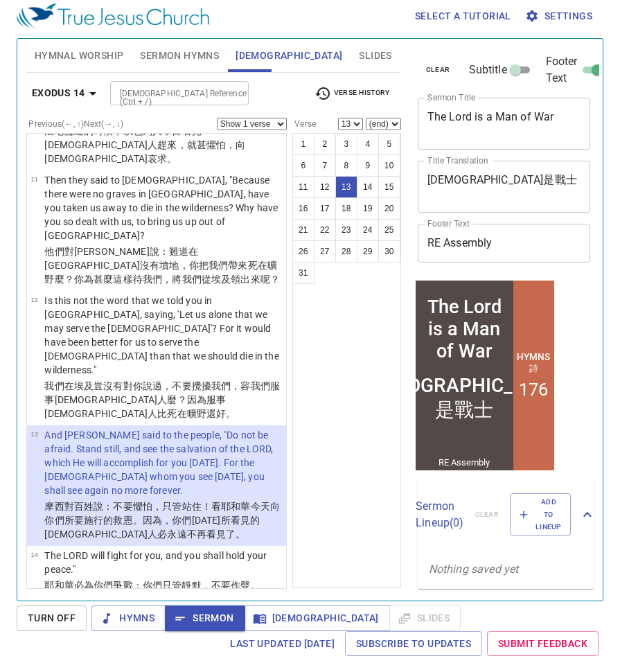
click at [61, 613] on span "Turn Off" at bounding box center [52, 618] width 48 height 17
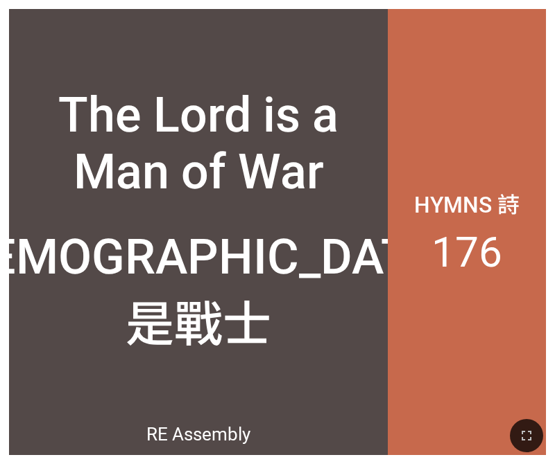
click at [324, 372] on div at bounding box center [198, 390] width 378 height 49
click at [528, 443] on icon "button" at bounding box center [526, 436] width 17 height 17
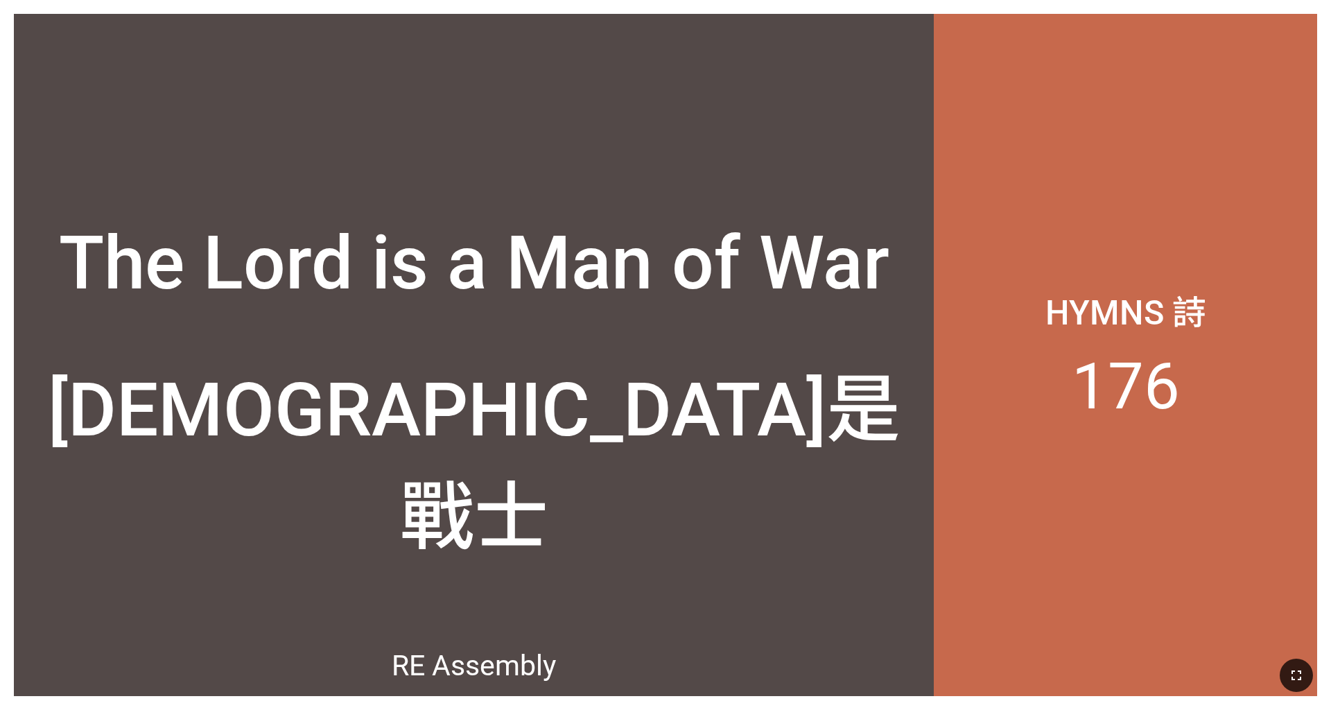
click at [554, 443] on icon "button" at bounding box center [1296, 675] width 17 height 17
